Goal: Information Seeking & Learning: Find specific fact

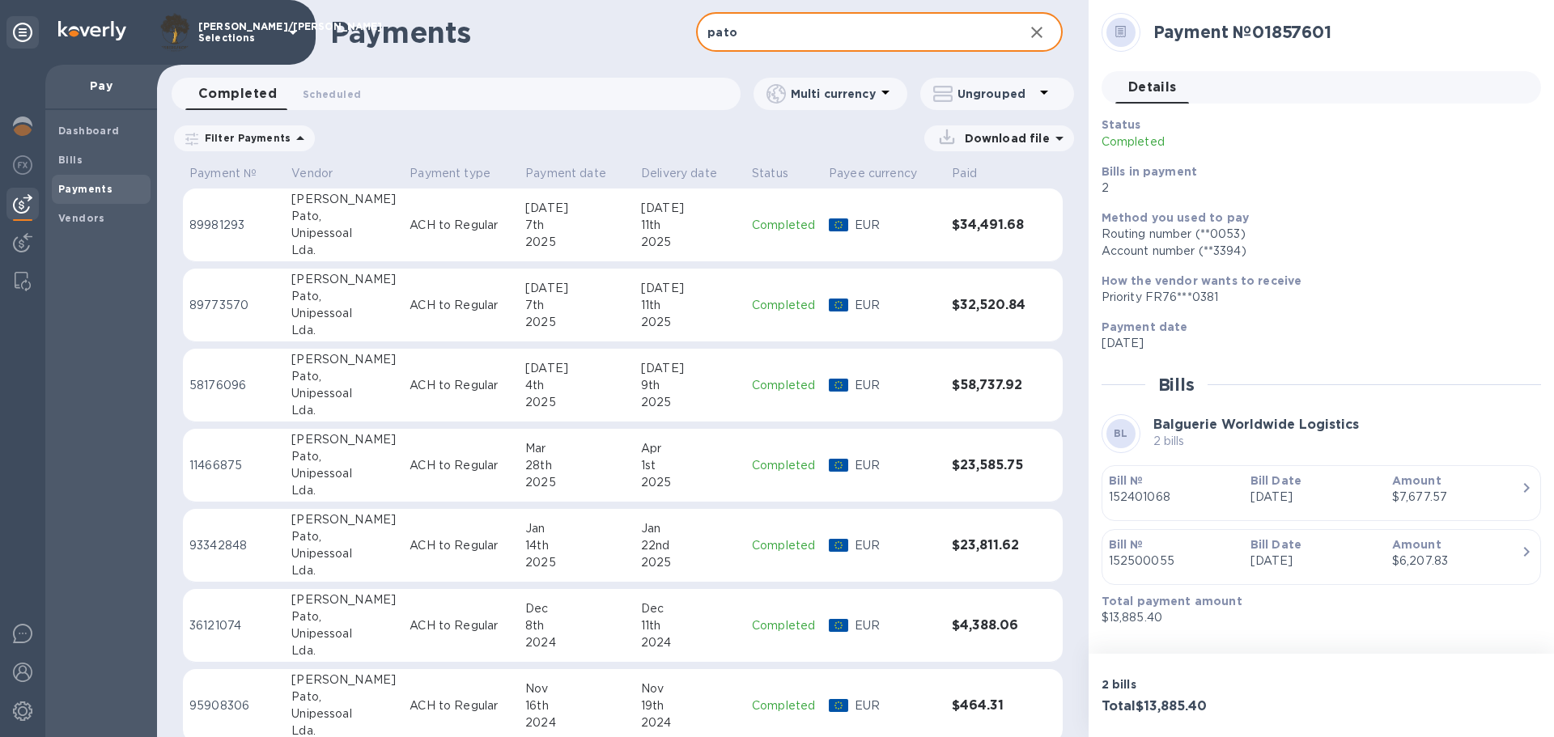
click at [972, 312] on h3 "$32,520.84" at bounding box center [991, 305] width 78 height 15
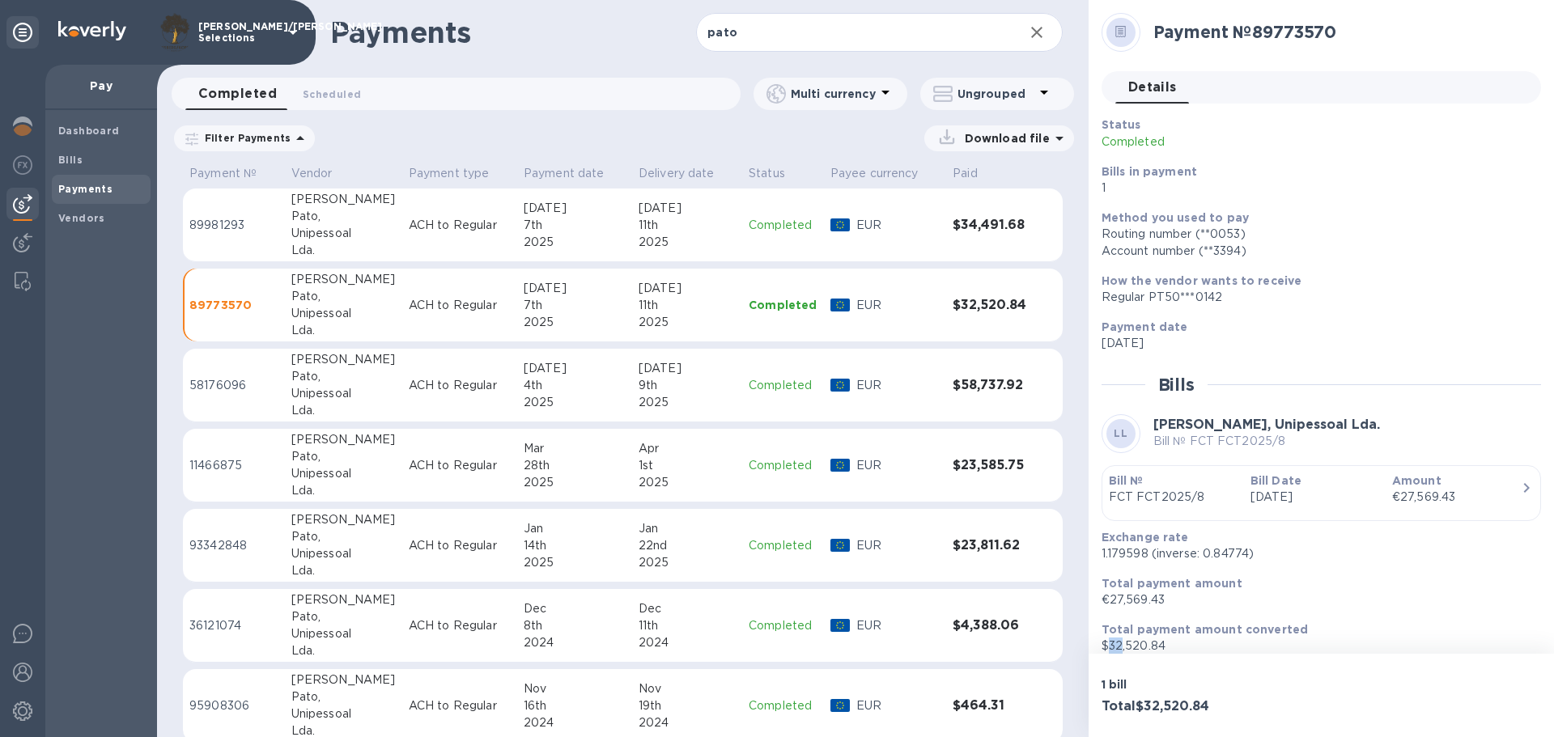
scroll to position [14, 0]
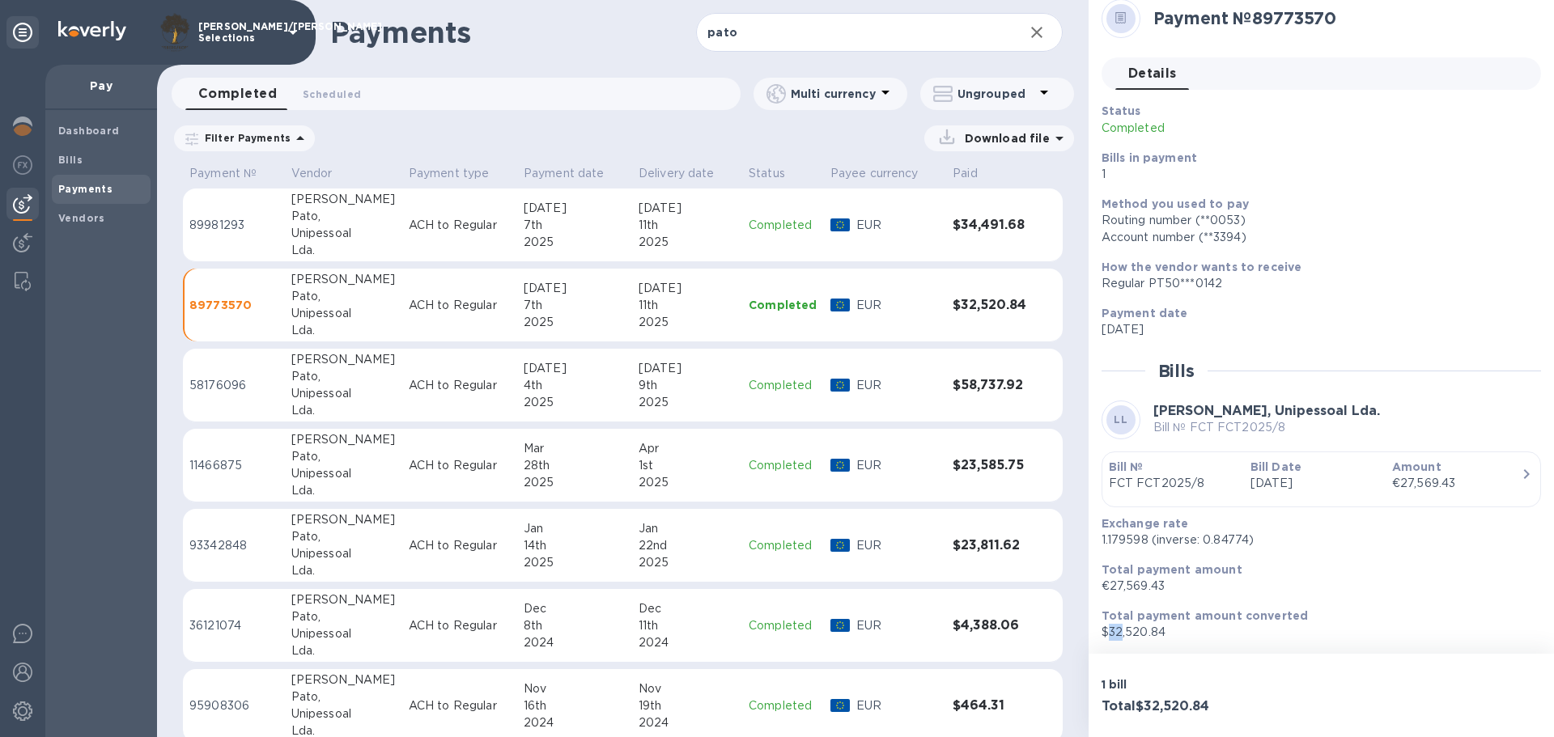
drag, startPoint x: 1111, startPoint y: 642, endPoint x: 1119, endPoint y: 649, distance: 10.4
click at [1119, 649] on div "Payment № 89773570 Details 0 Status Completed Bills in payment 1 Method you use…" at bounding box center [1320, 327] width 465 height 654
click at [742, 31] on input "pato" at bounding box center [853, 33] width 314 height 40
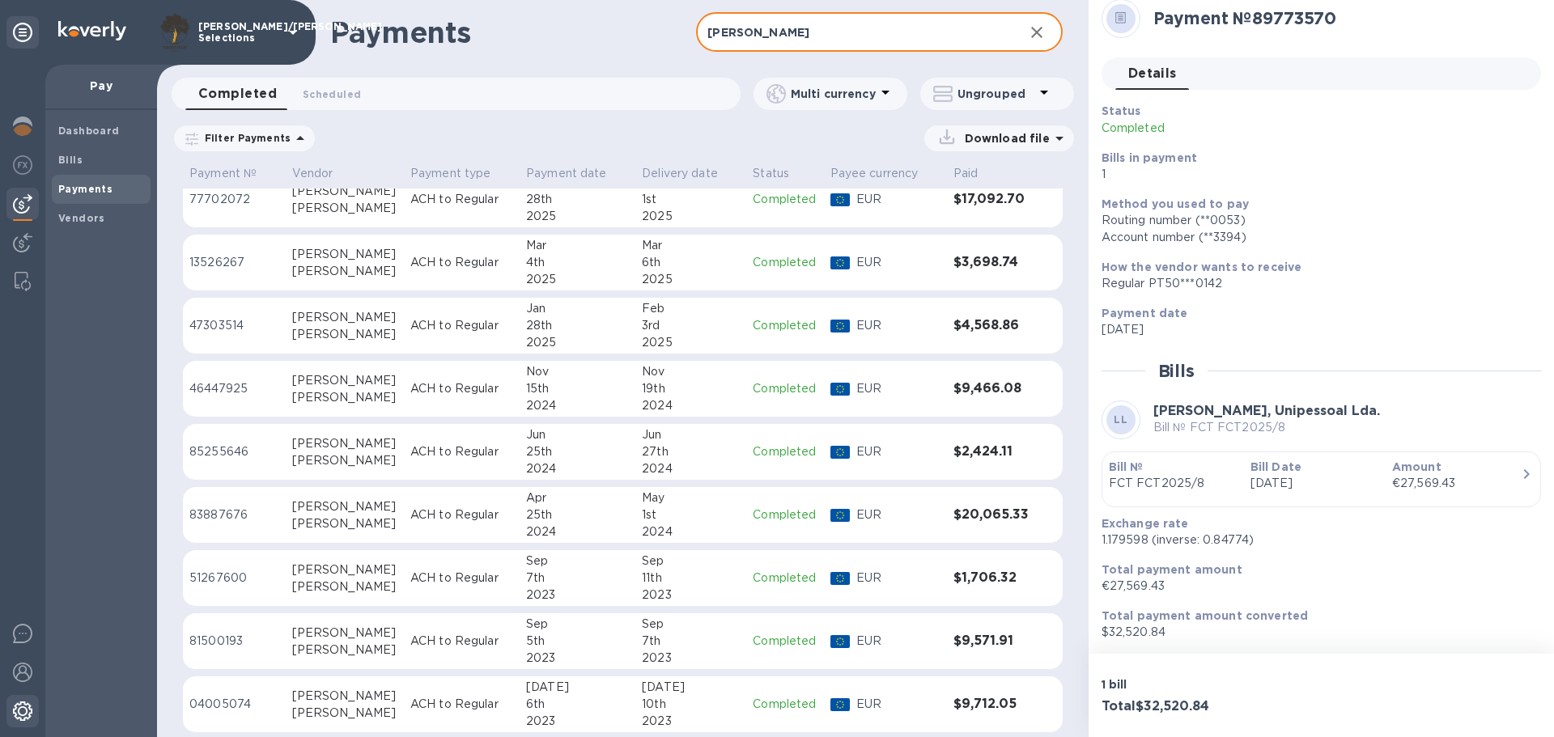
scroll to position [9, 0]
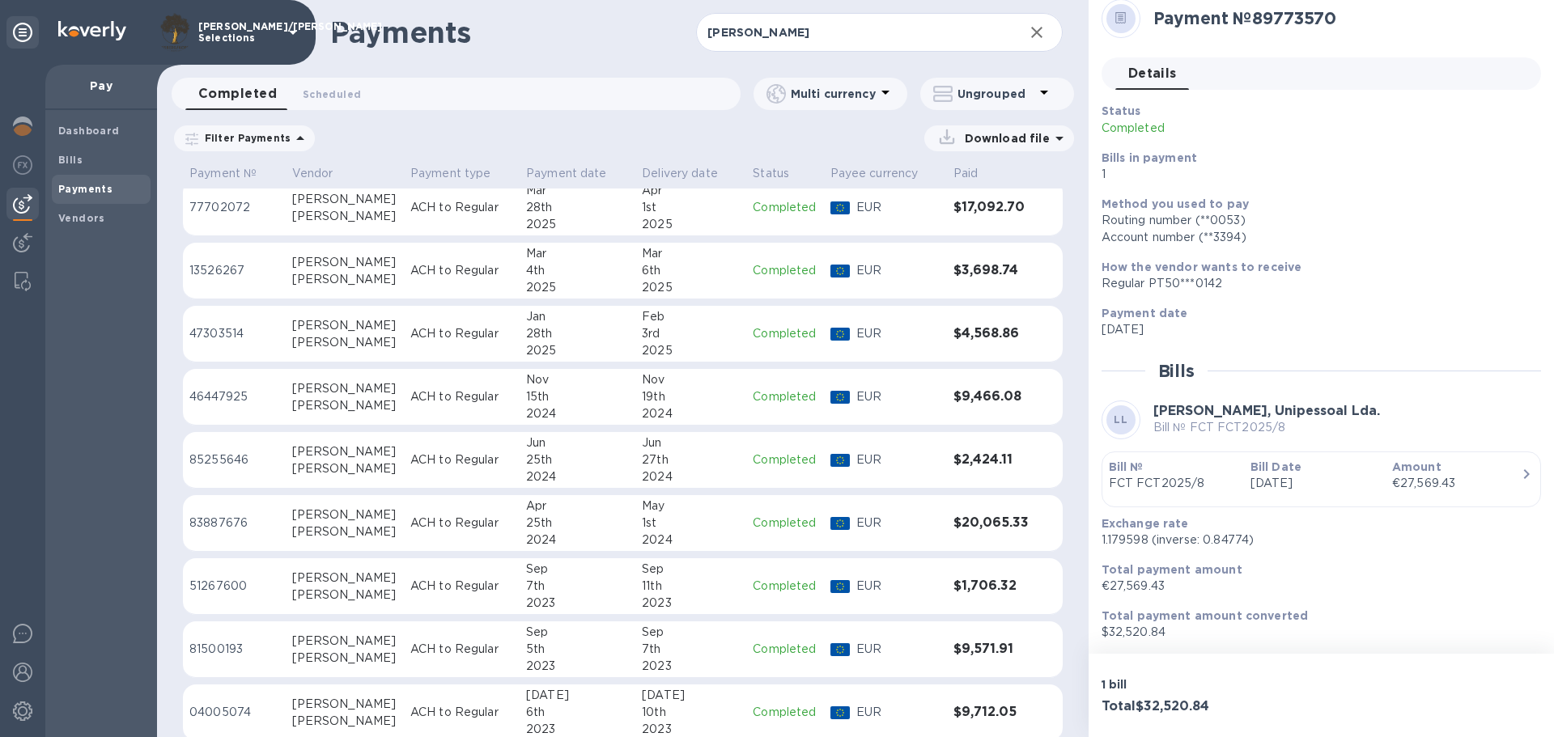
click at [979, 201] on h3 "$17,092.70" at bounding box center [991, 207] width 76 height 15
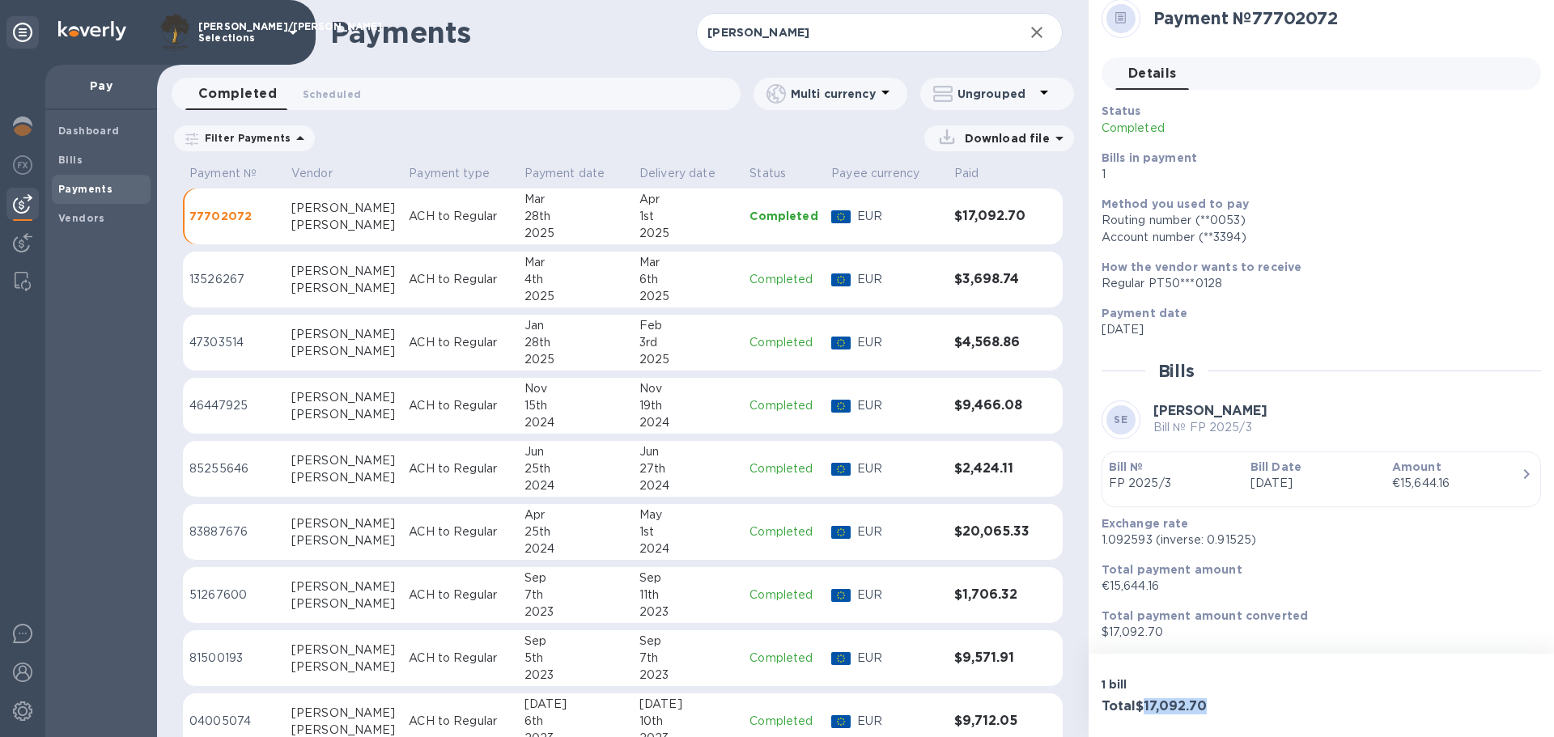
drag, startPoint x: 1220, startPoint y: 702, endPoint x: 1142, endPoint y: 707, distance: 78.7
click at [1142, 707] on h3 "Total $17,092.70" at bounding box center [1208, 706] width 214 height 15
copy h3 "17,092.70"
drag, startPoint x: 1109, startPoint y: 584, endPoint x: 1172, endPoint y: 586, distance: 63.1
click at [1172, 586] on p "€15,644.16" at bounding box center [1314, 586] width 426 height 17
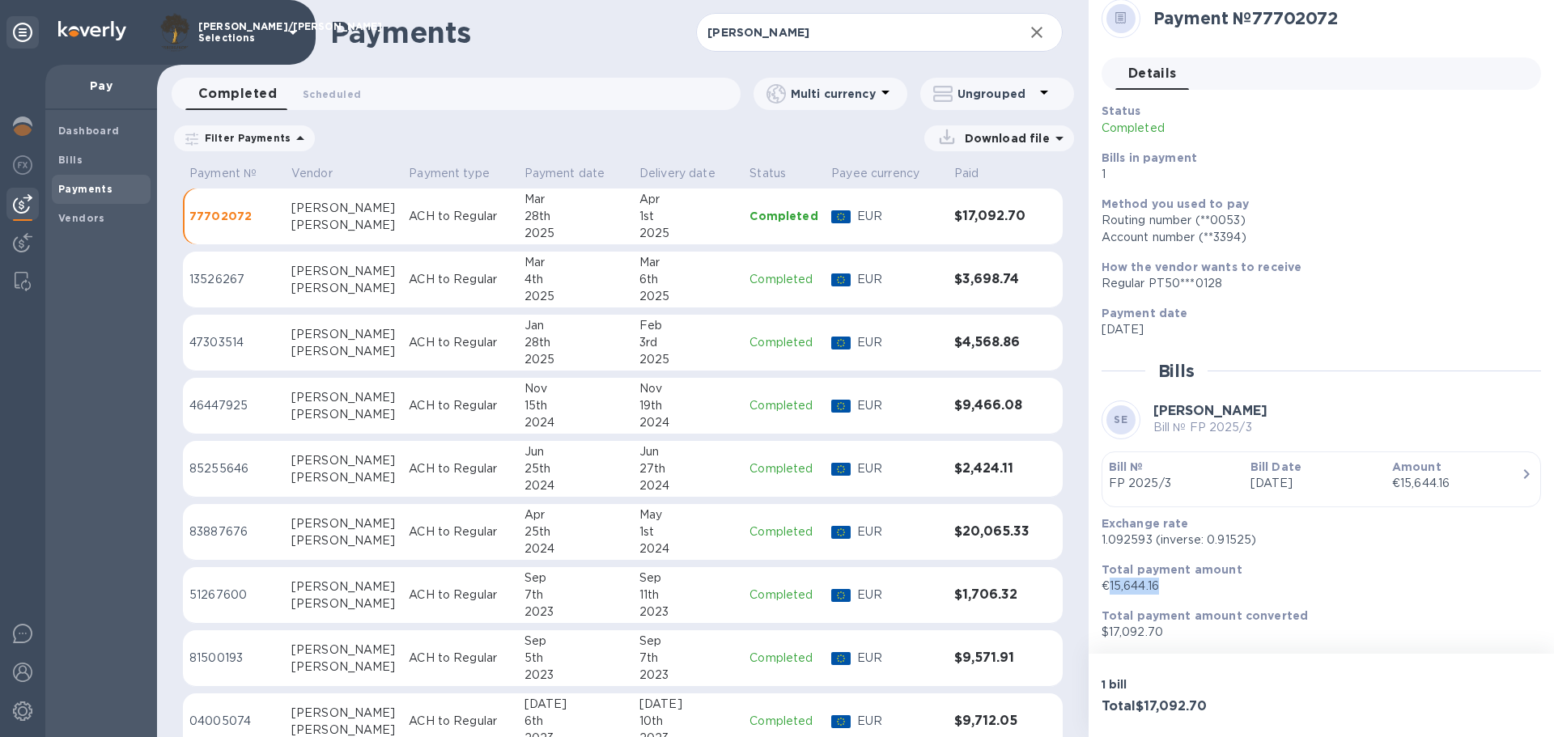
copy p "15,644.16"
drag, startPoint x: 1104, startPoint y: 625, endPoint x: 1159, endPoint y: 632, distance: 55.4
click at [1159, 632] on p "$17,092.70" at bounding box center [1314, 632] width 426 height 17
drag, startPoint x: 1164, startPoint y: 629, endPoint x: 1109, endPoint y: 637, distance: 56.4
click at [1109, 637] on p "$17,092.70" at bounding box center [1314, 632] width 426 height 17
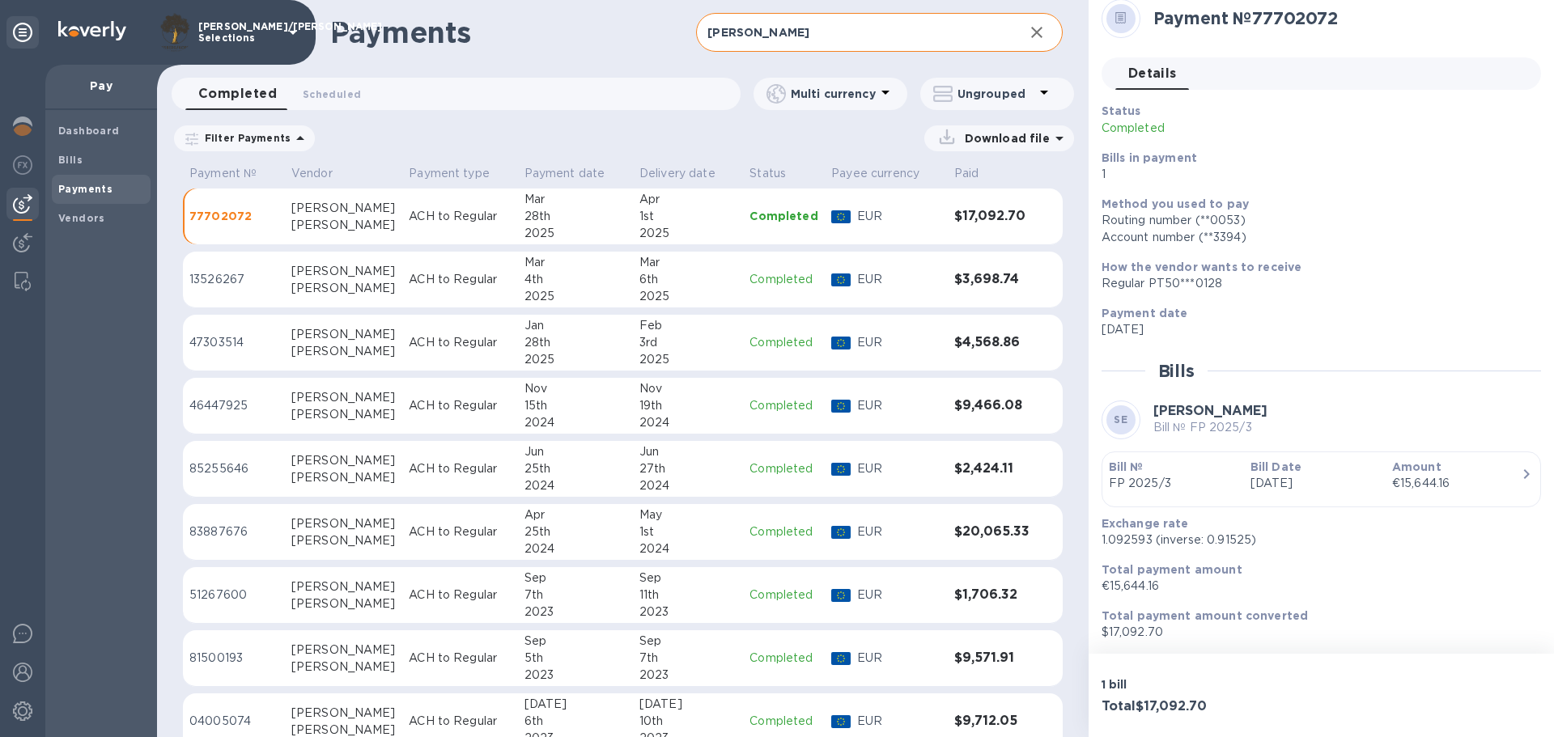
click at [820, 32] on input "[PERSON_NAME]" at bounding box center [853, 33] width 314 height 40
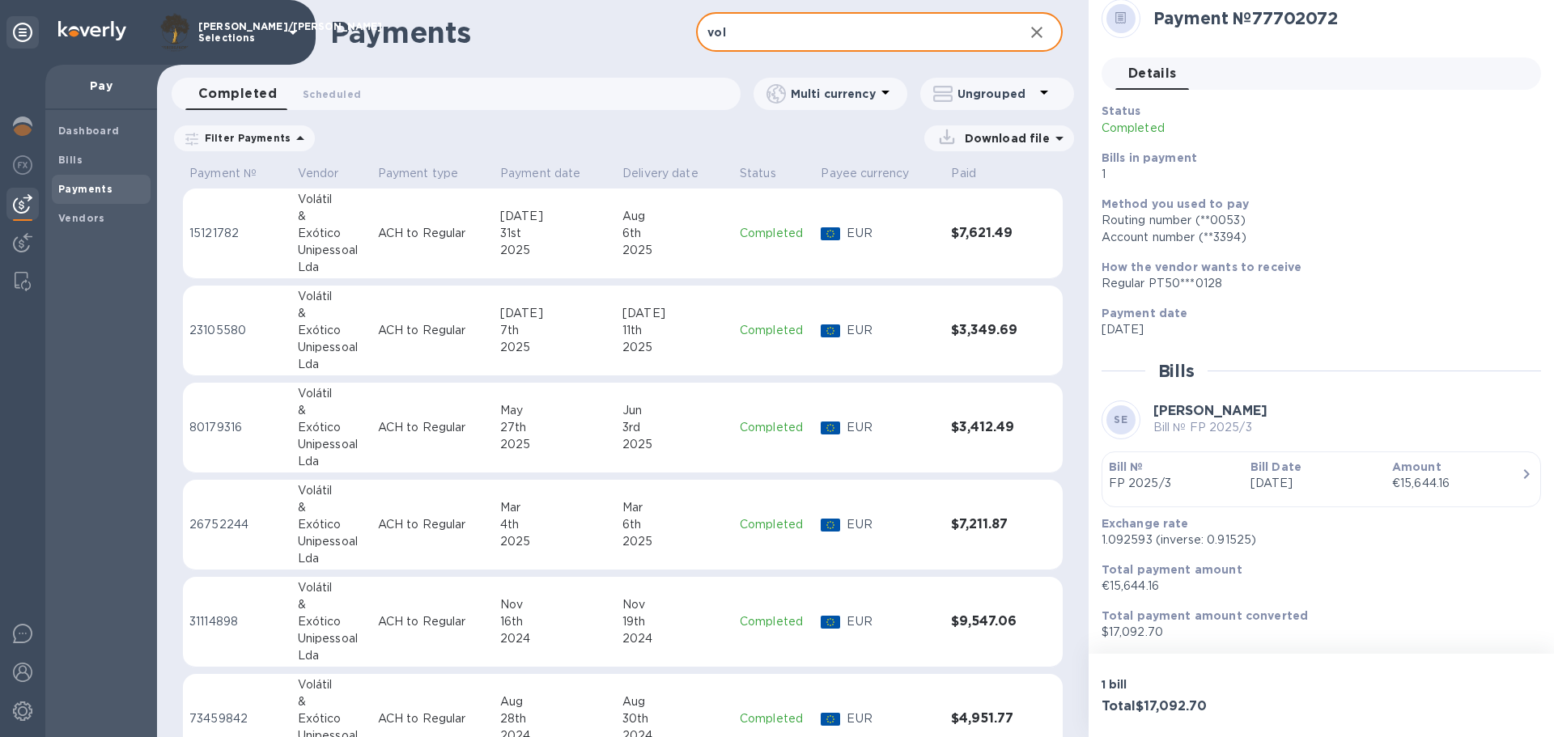
type input "vol"
click at [992, 536] on td "$7,211.87" at bounding box center [989, 525] width 90 height 91
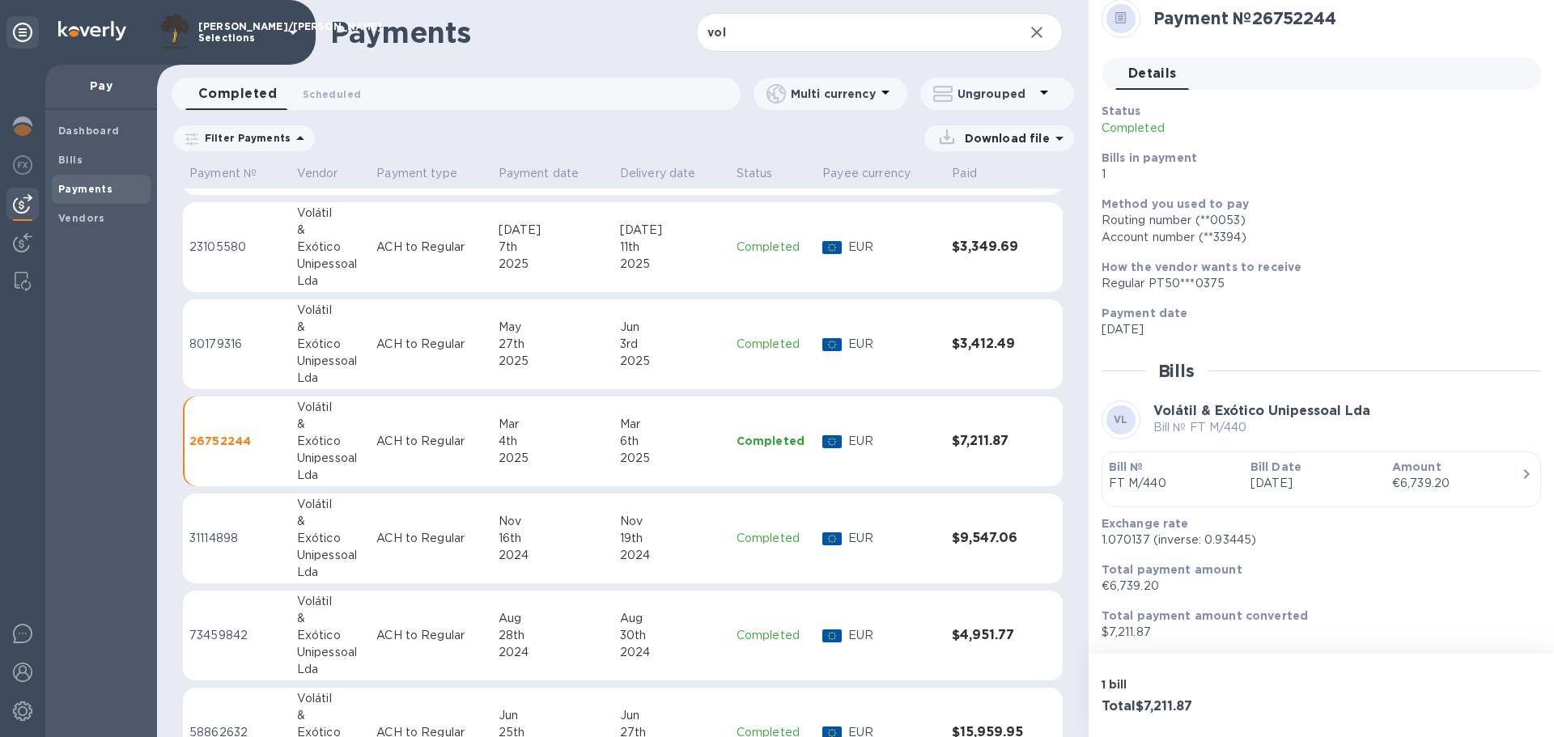
scroll to position [65, 0]
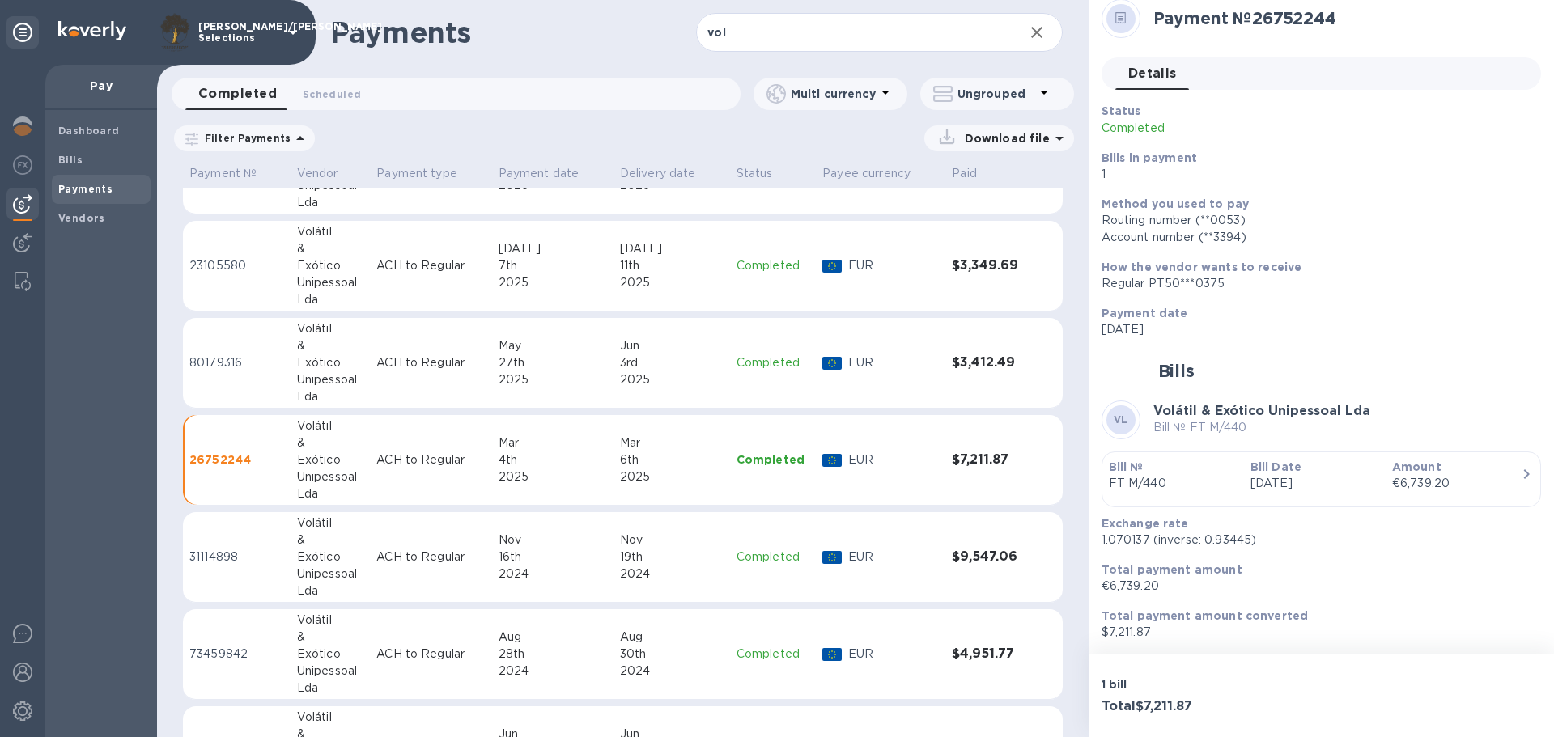
click at [978, 362] on h3 "$3,412.49" at bounding box center [990, 362] width 76 height 15
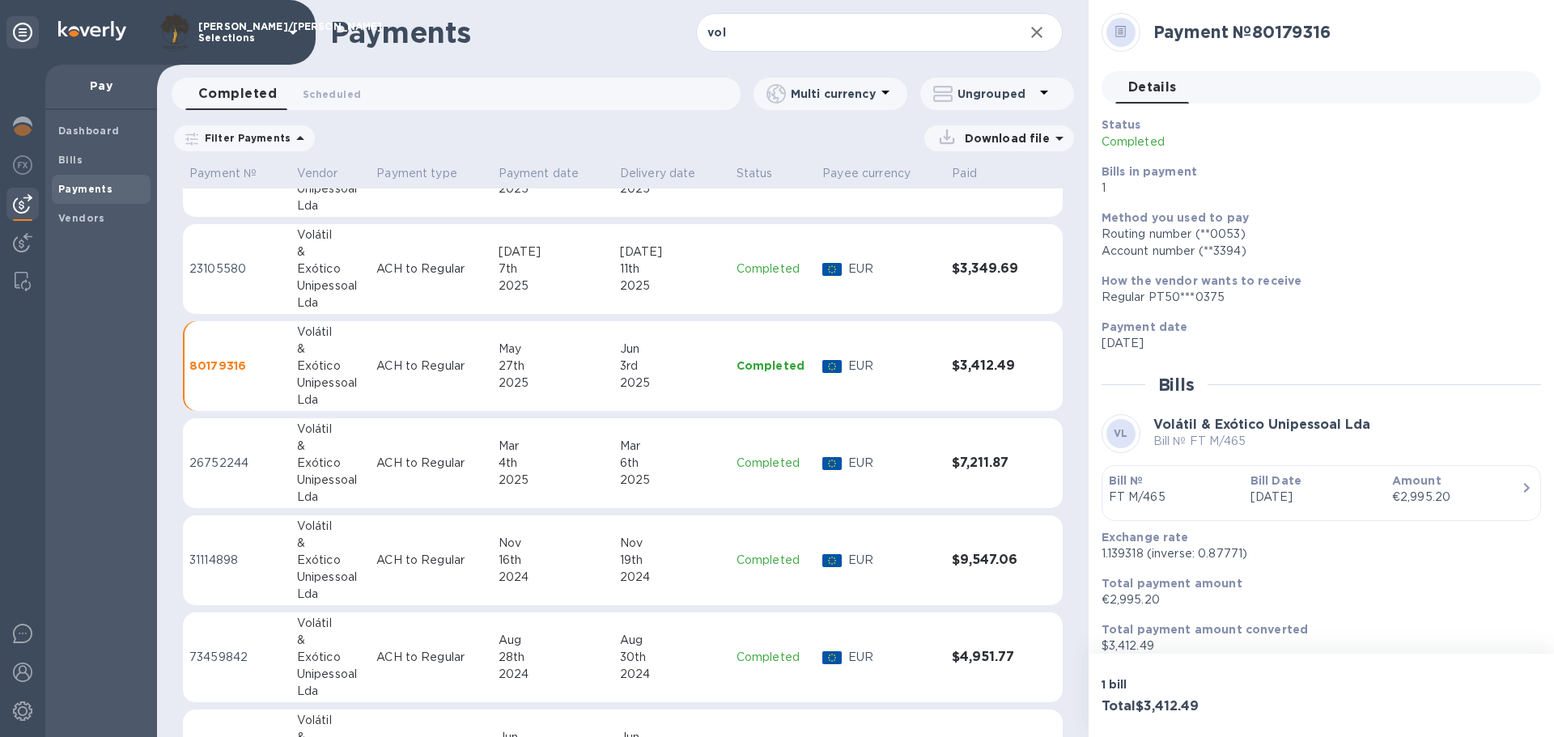
scroll to position [62, 0]
click at [975, 484] on td "$7,211.87" at bounding box center [989, 463] width 89 height 91
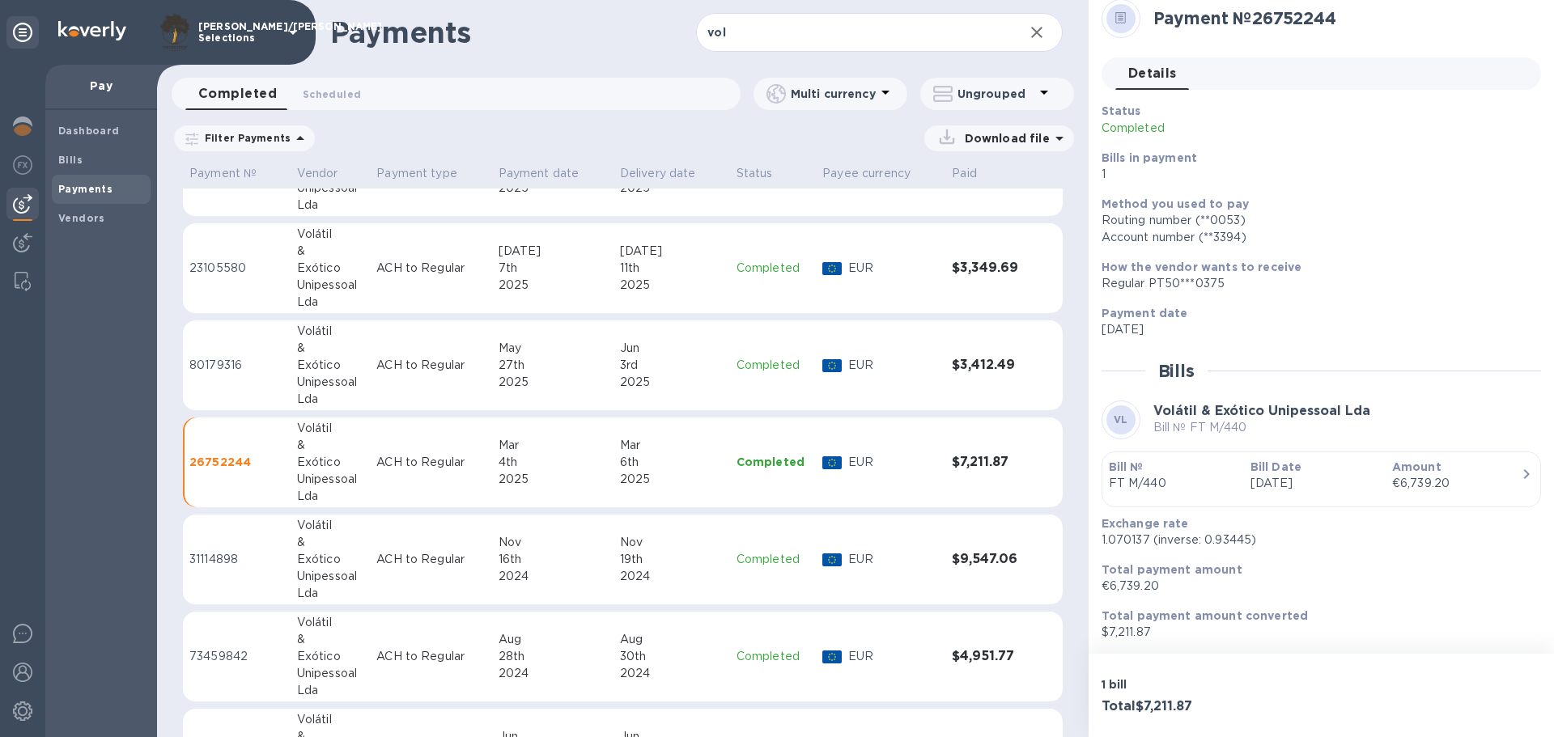
click at [970, 390] on td "$3,412.49" at bounding box center [989, 365] width 89 height 91
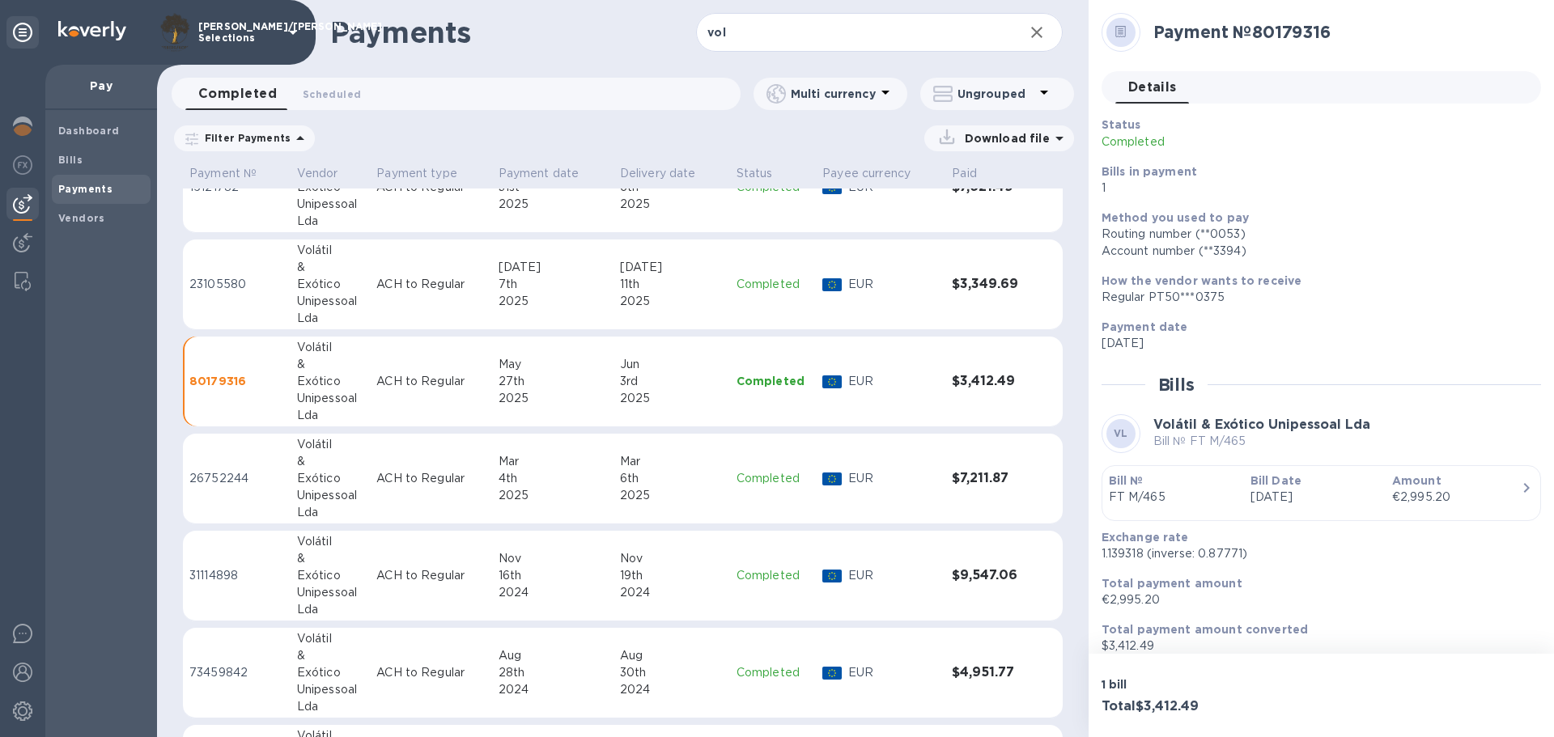
scroll to position [37, 0]
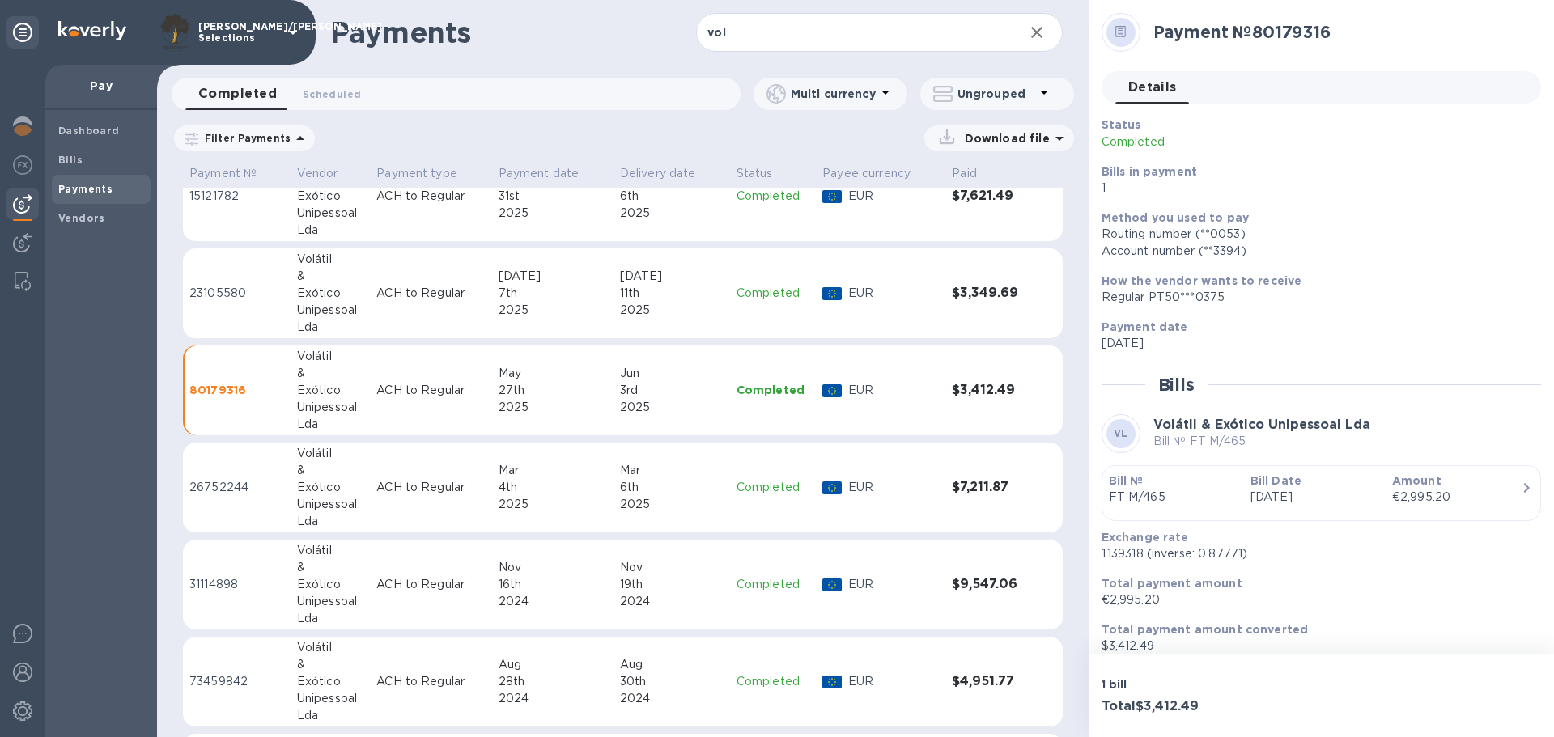
click at [983, 301] on td "$3,349.69" at bounding box center [989, 293] width 89 height 91
click at [982, 374] on td "$3,412.49" at bounding box center [989, 391] width 89 height 91
drag, startPoint x: 1180, startPoint y: 647, endPoint x: 1107, endPoint y: 648, distance: 72.8
click at [1107, 648] on p "$3,412.49" at bounding box center [1314, 646] width 426 height 17
copy p "3,412.49"
